Goal: Information Seeking & Learning: Learn about a topic

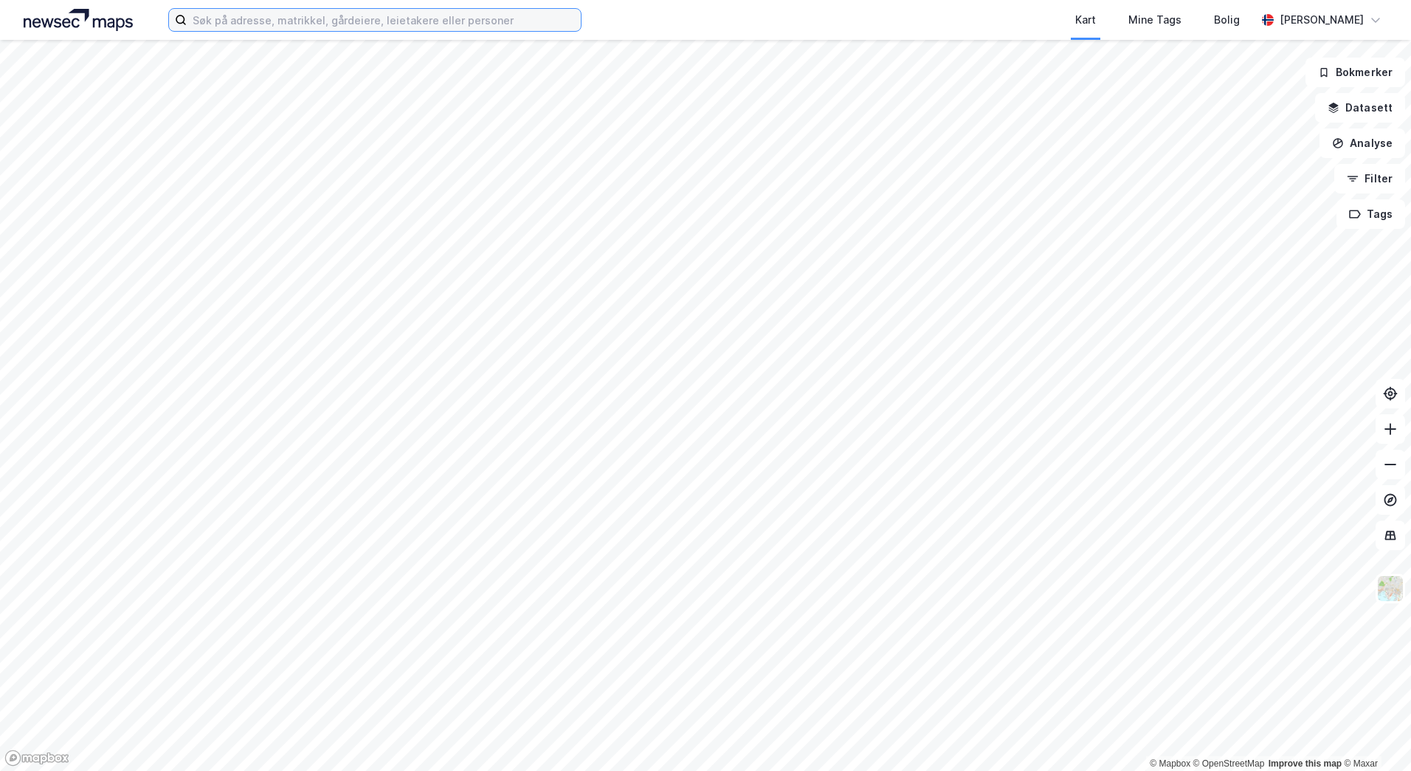
click at [343, 14] on input at bounding box center [384, 20] width 394 height 22
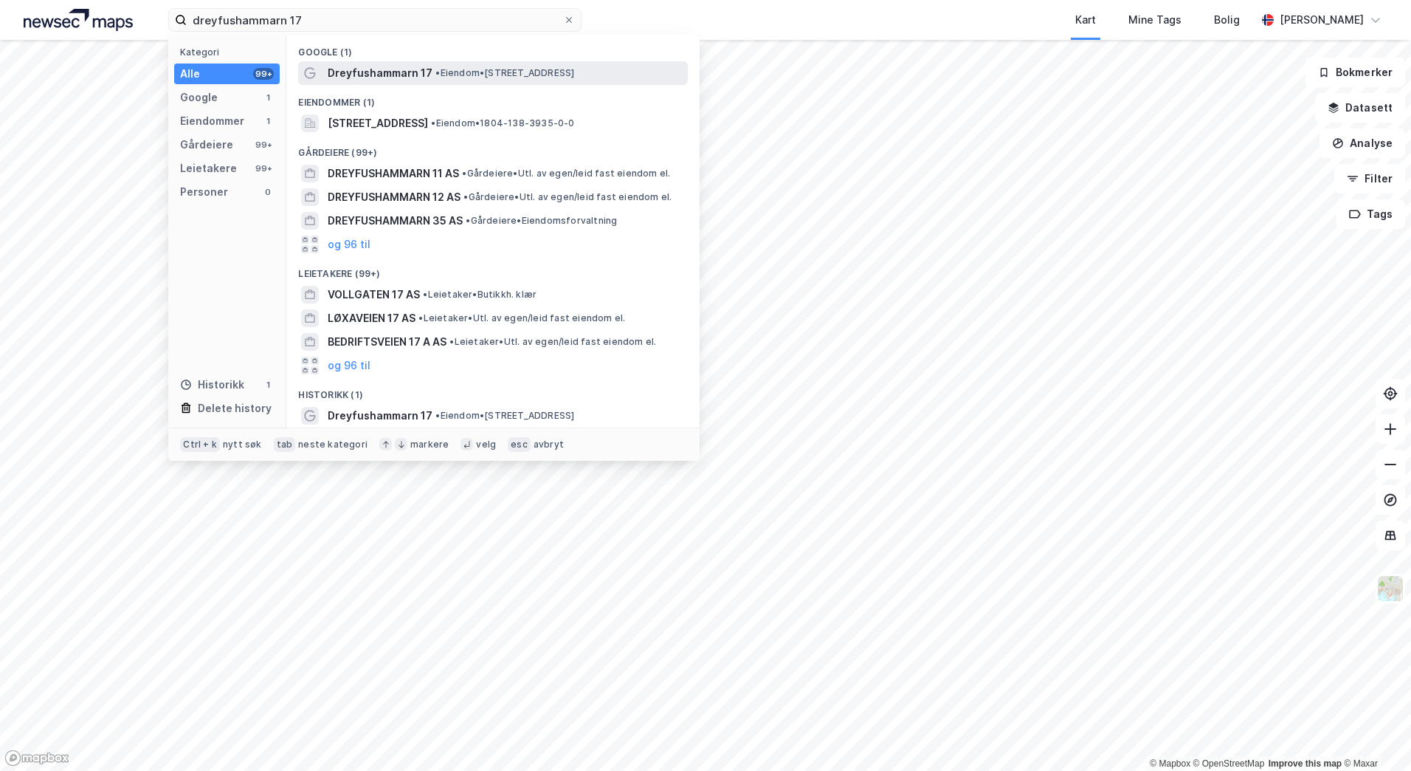
click at [415, 74] on span "Dreyfushammarn 17" at bounding box center [380, 73] width 105 height 18
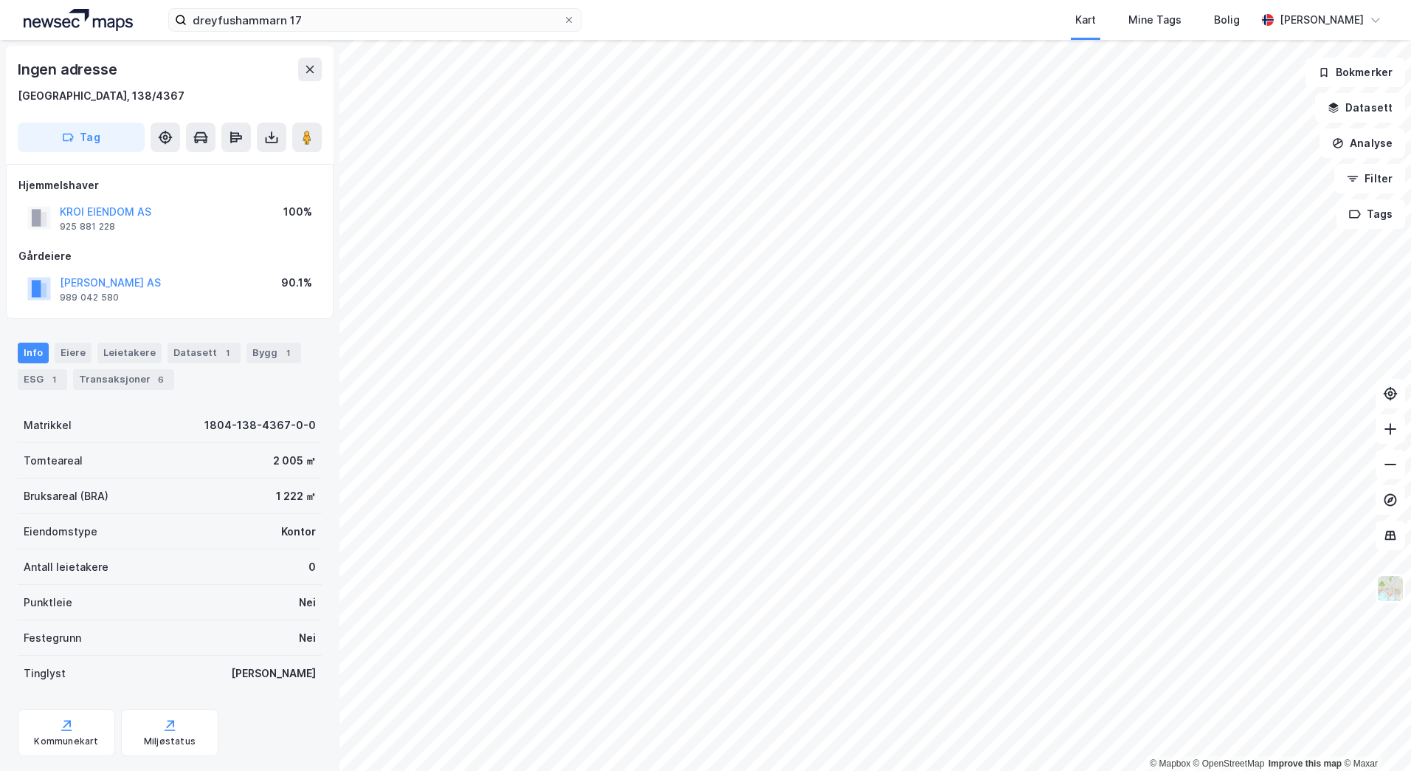
scroll to position [33, 0]
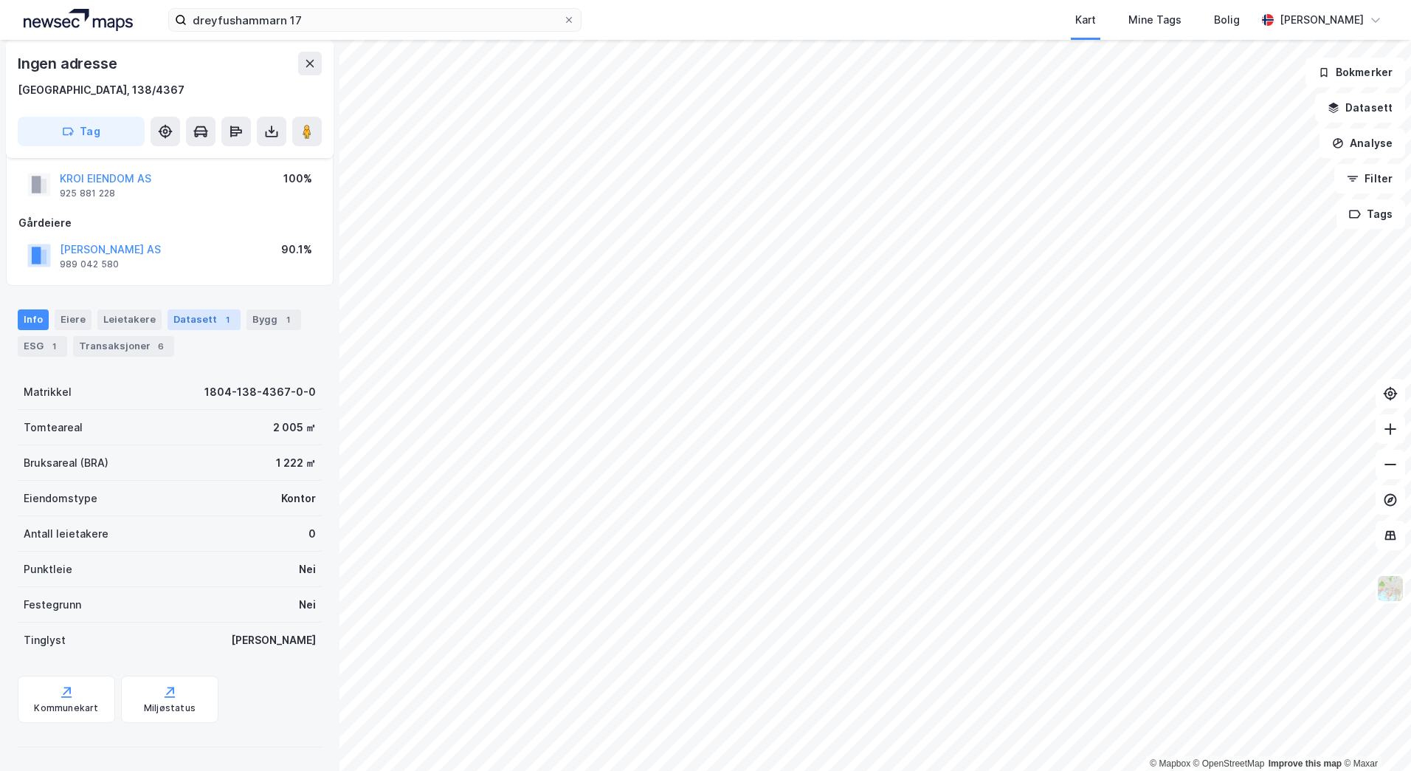
click at [196, 320] on div "Datasett 1" at bounding box center [204, 319] width 73 height 21
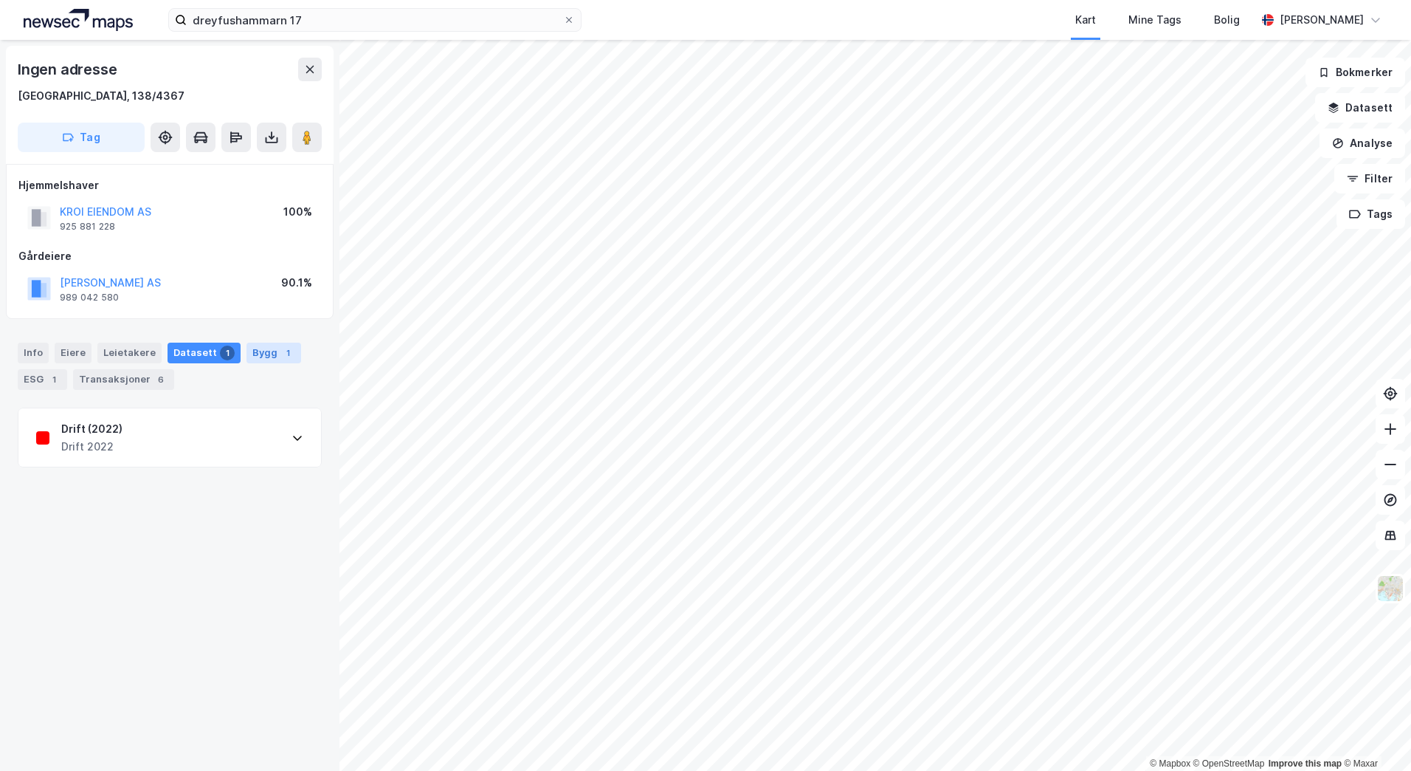
click at [247, 348] on div "Bygg 1" at bounding box center [274, 352] width 55 height 21
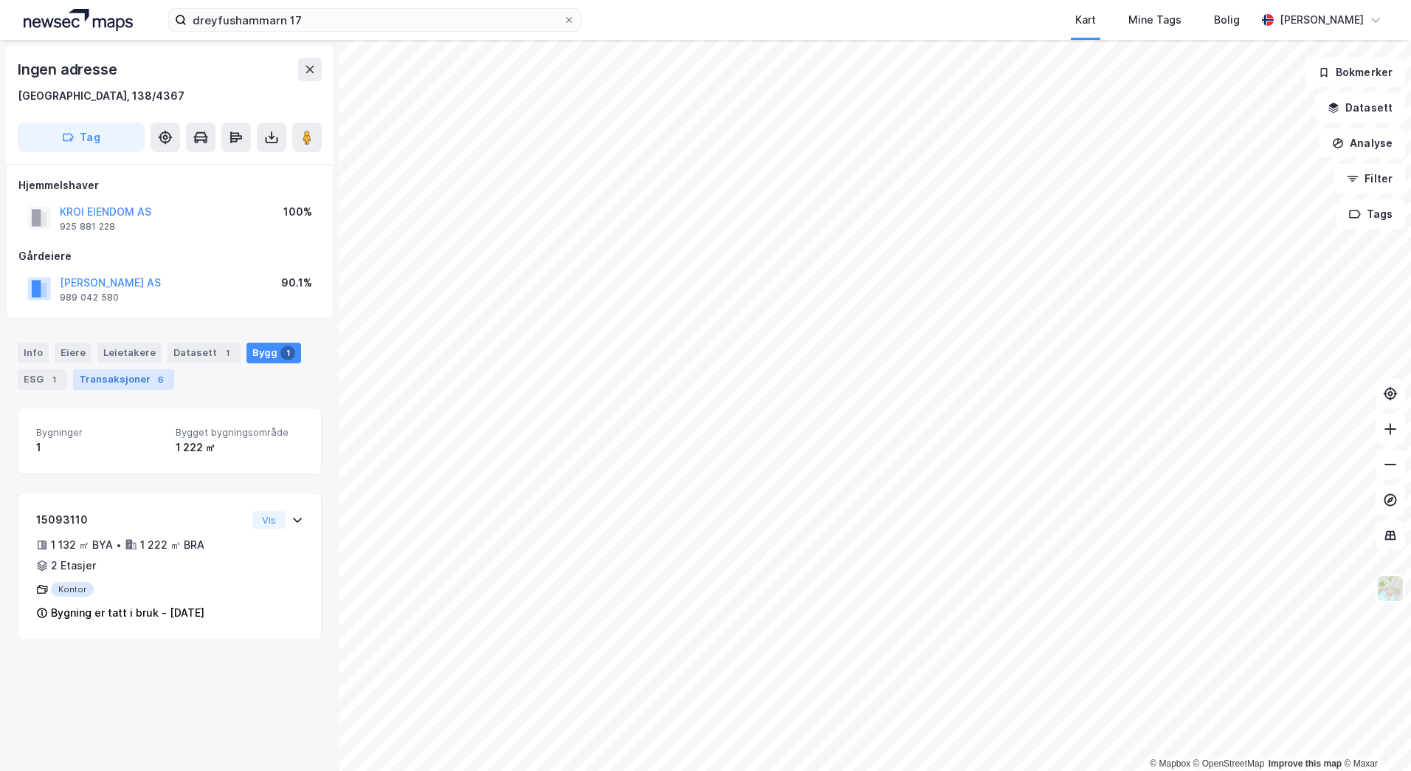
click at [97, 382] on div "Transaksjoner 6" at bounding box center [123, 379] width 101 height 21
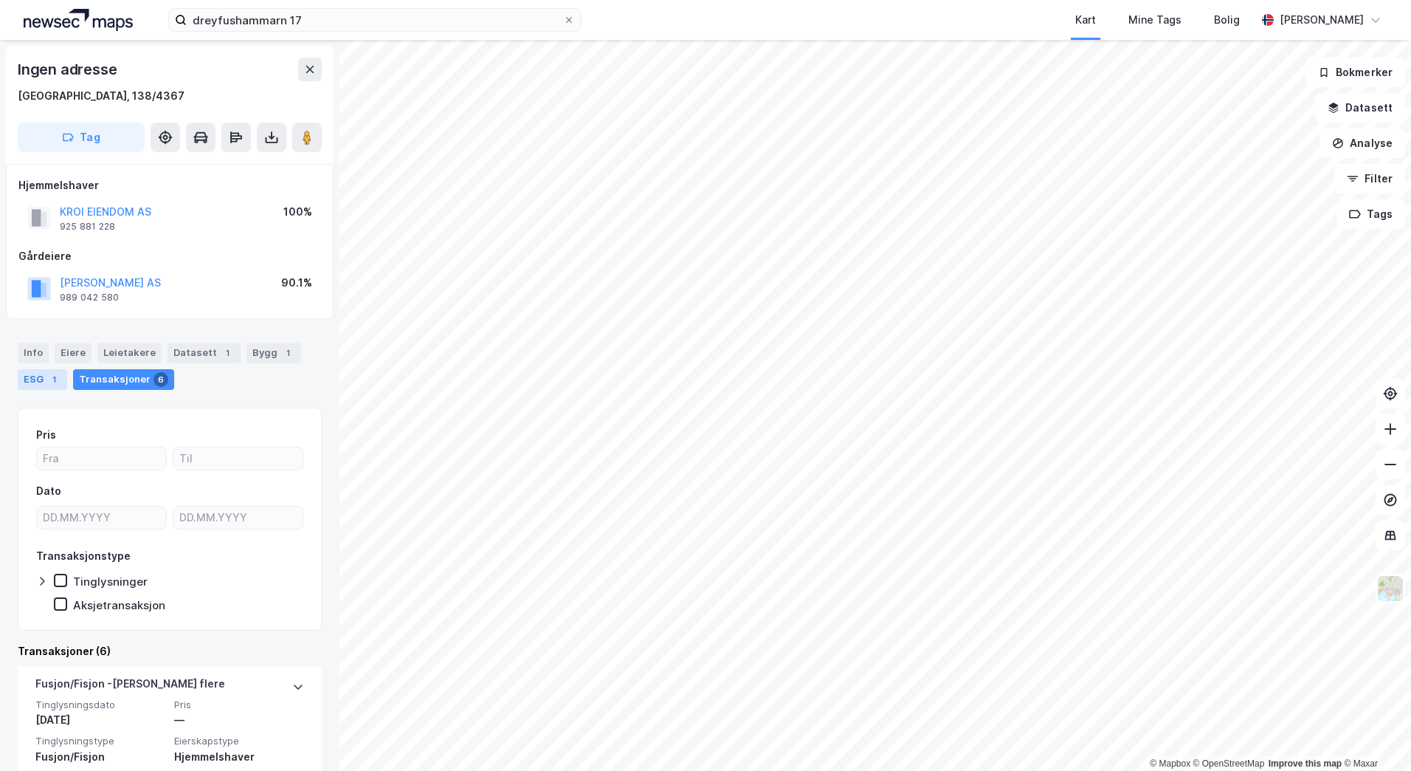
click at [35, 384] on div "ESG 1" at bounding box center [42, 379] width 49 height 21
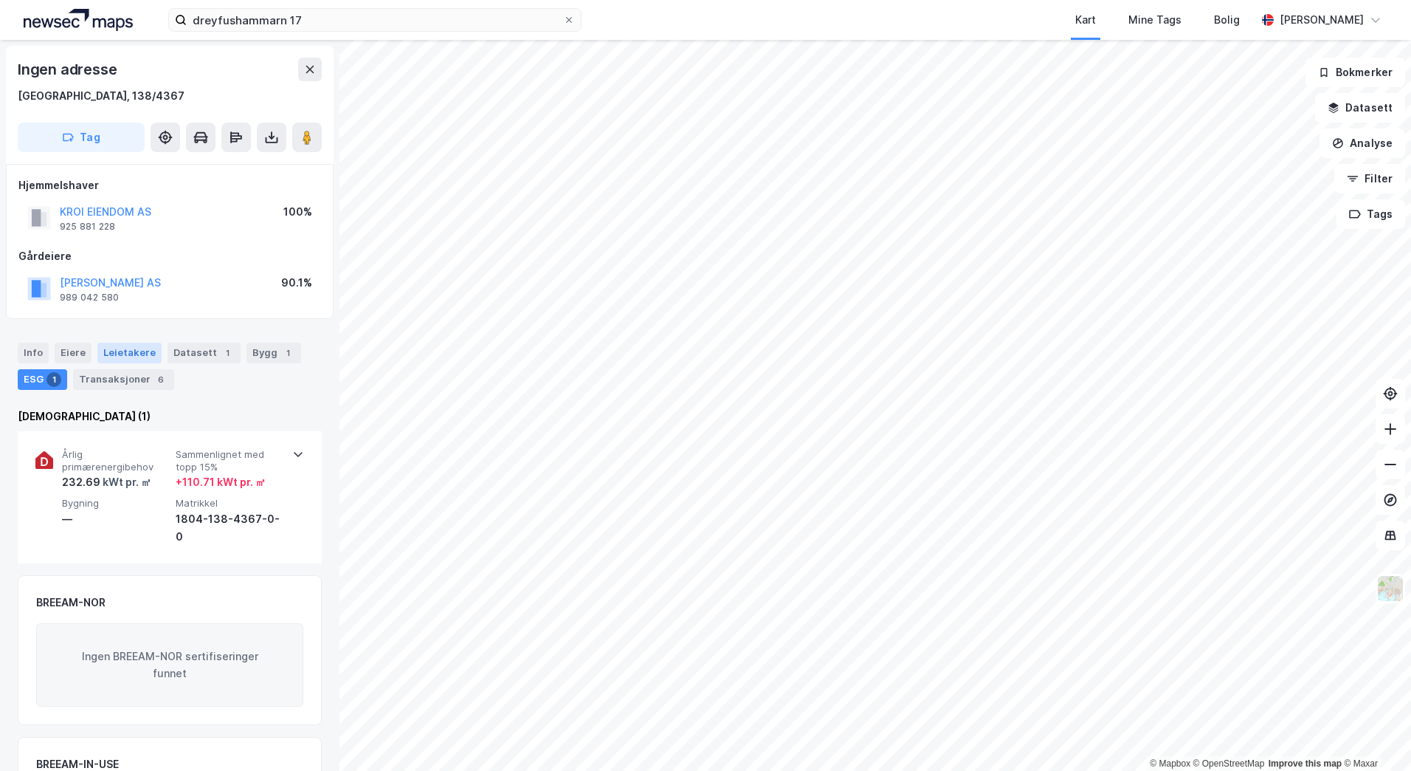
click at [109, 351] on div "Leietakere" at bounding box center [129, 352] width 64 height 21
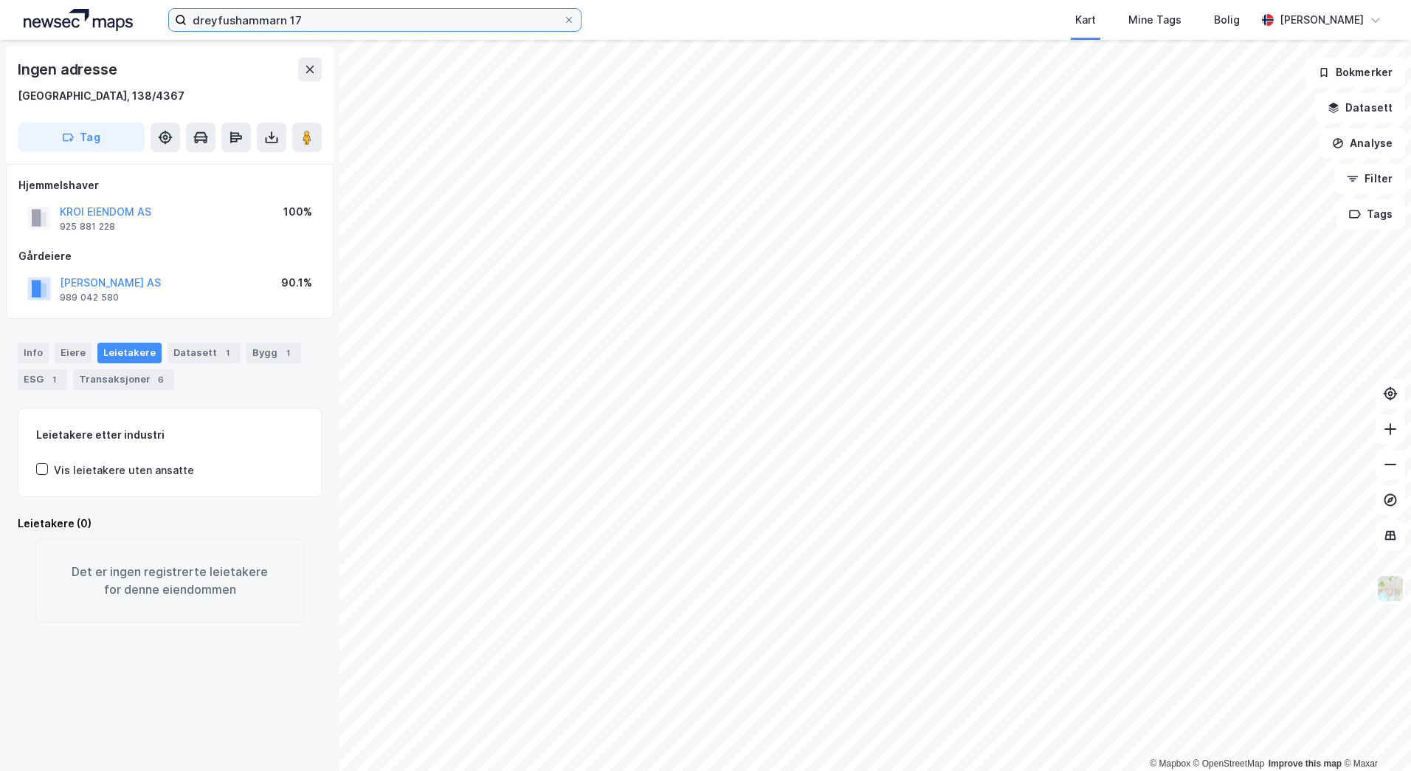
click at [304, 18] on input "dreyfushammarn 17" at bounding box center [375, 20] width 376 height 22
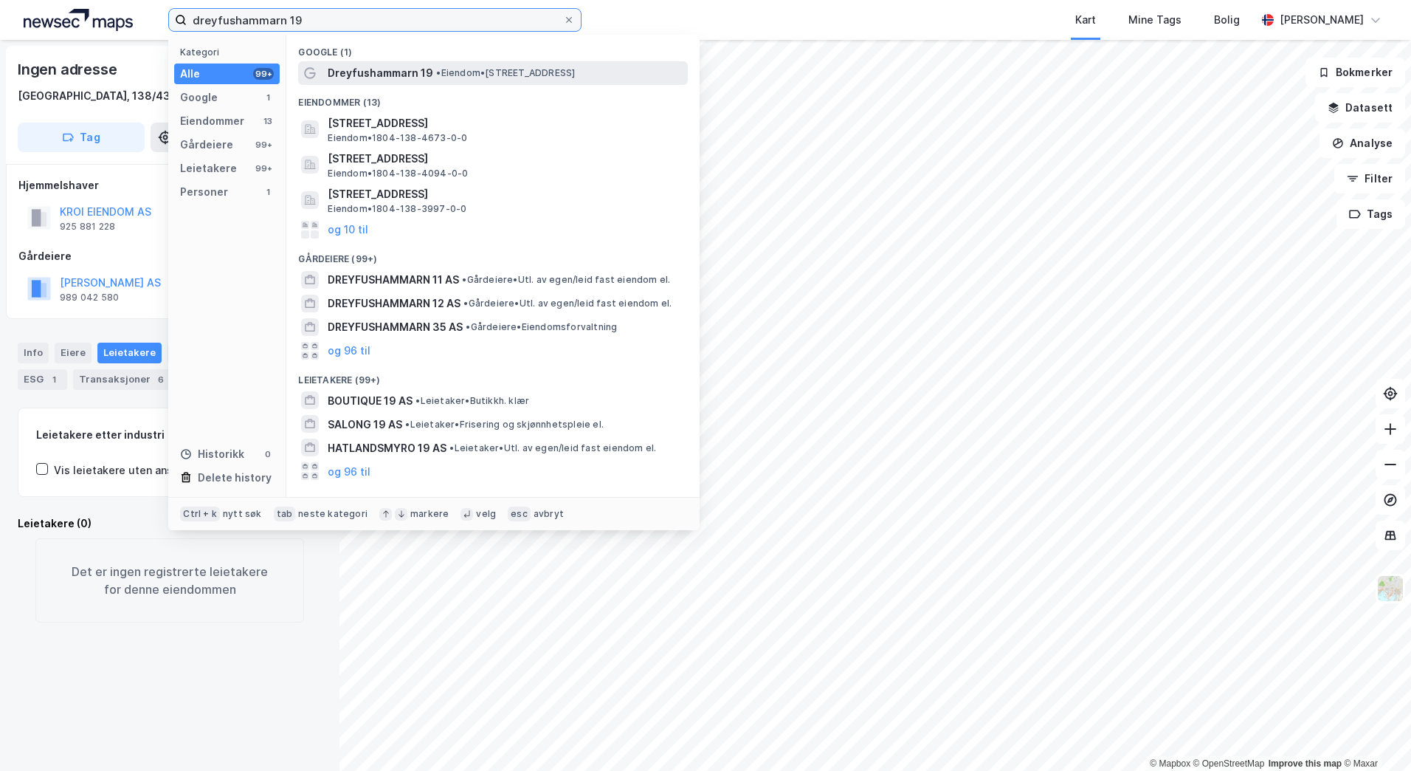
type input "dreyfushammarn 19"
click at [384, 79] on span "Dreyfushammarn 19" at bounding box center [381, 73] width 106 height 18
